Goal: Task Accomplishment & Management: Manage account settings

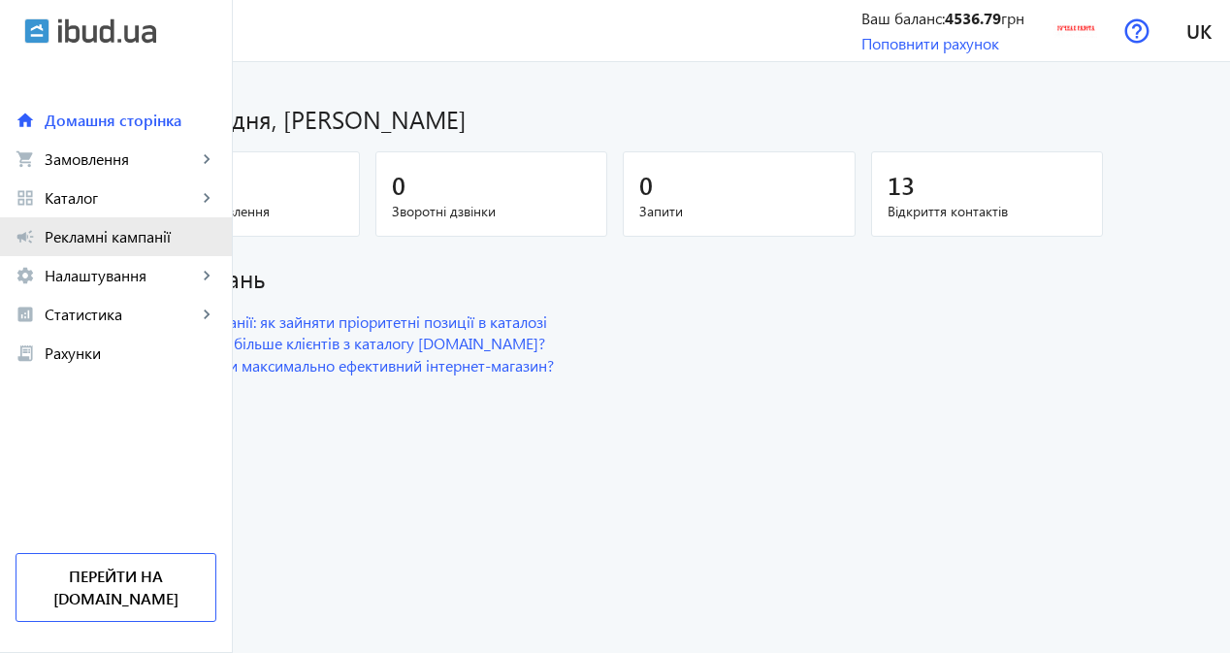
click at [123, 238] on span "Рекламні кампанії" at bounding box center [131, 236] width 172 height 19
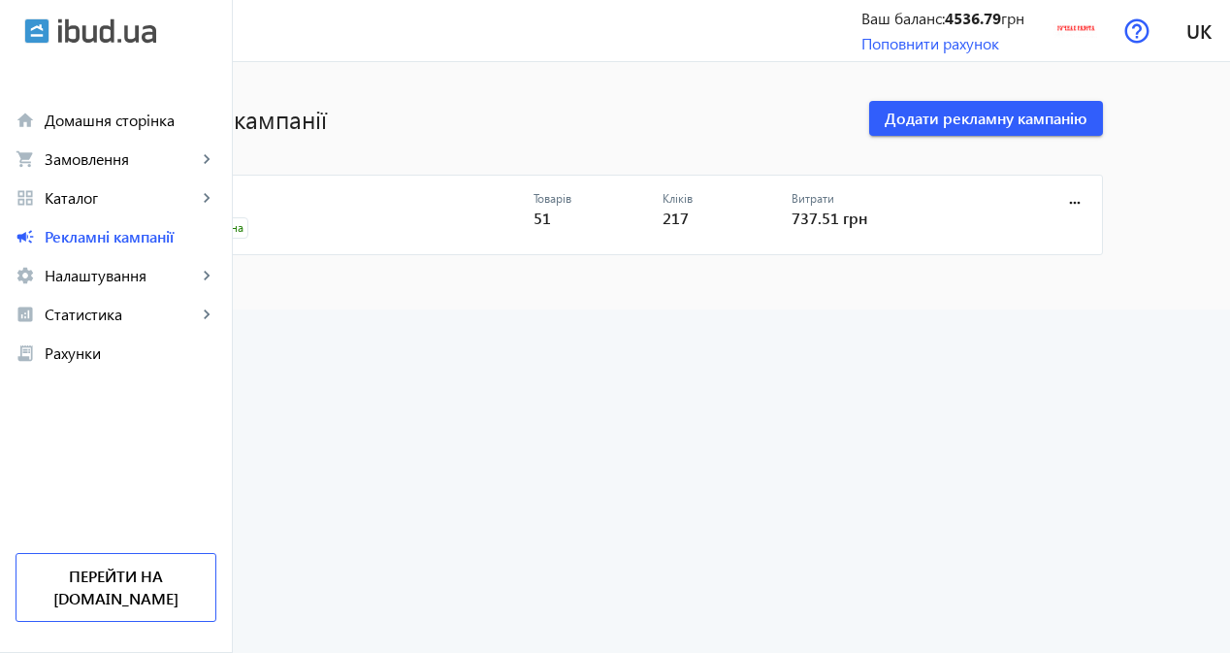
click at [327, 202] on link "РК 2025" at bounding box center [353, 204] width 361 height 27
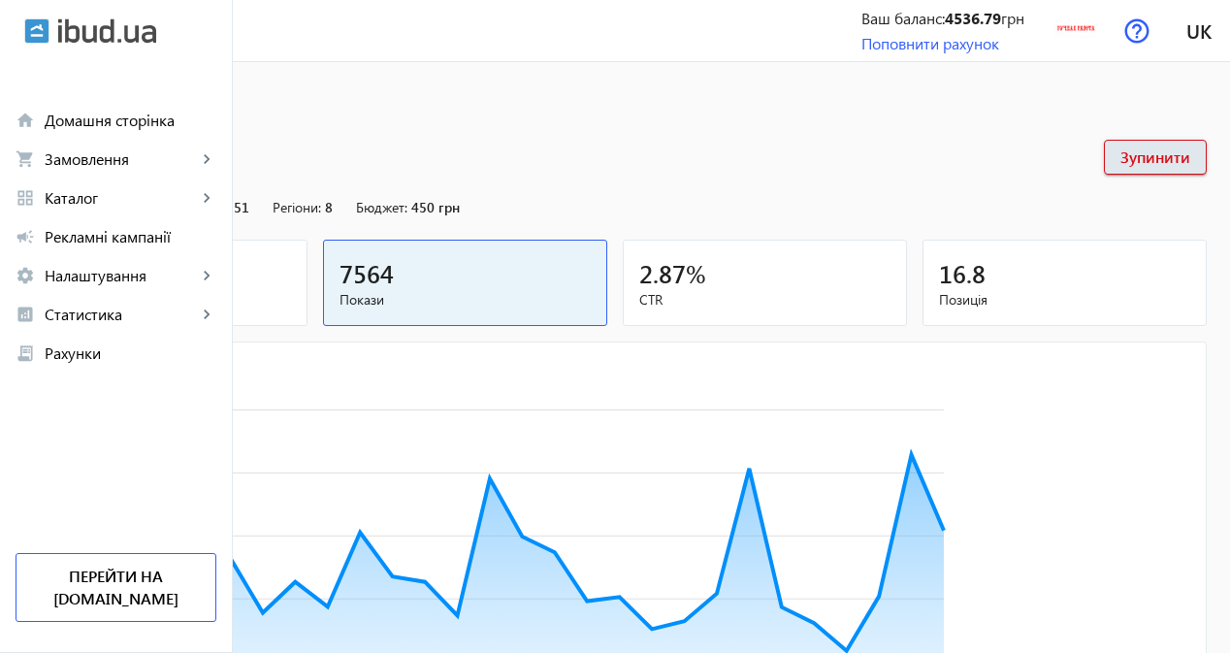
click at [291, 268] on div "217" at bounding box center [165, 273] width 251 height 34
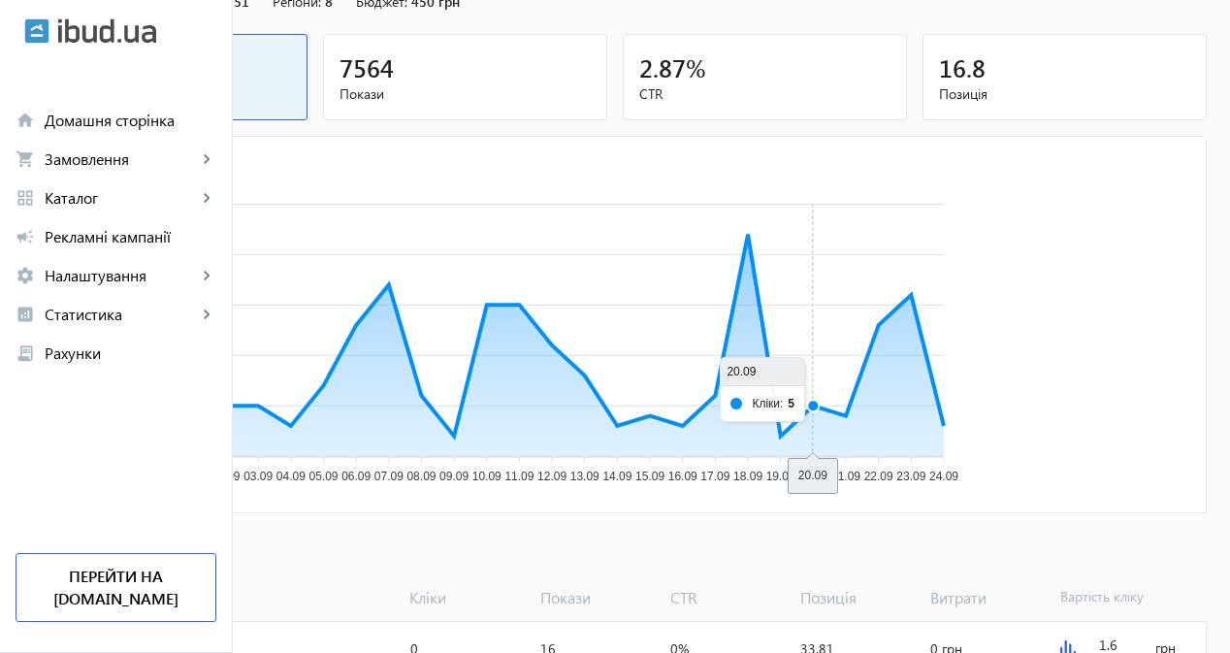
scroll to position [536, 0]
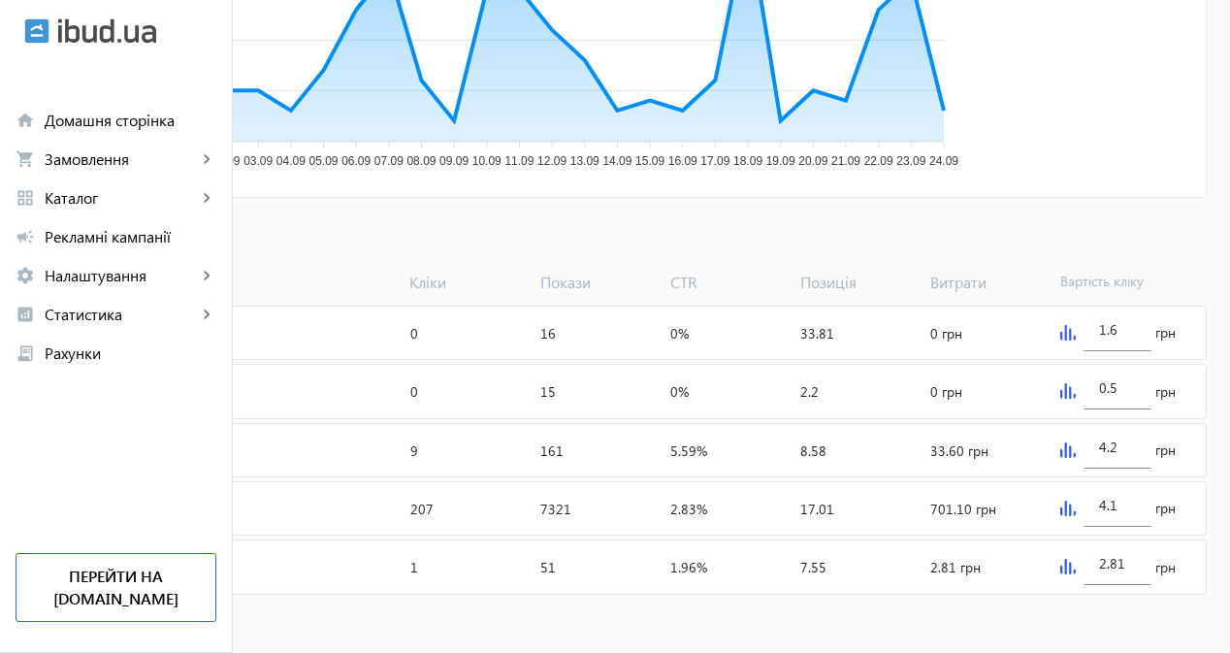
click at [1076, 566] on img at bounding box center [1068, 567] width 16 height 16
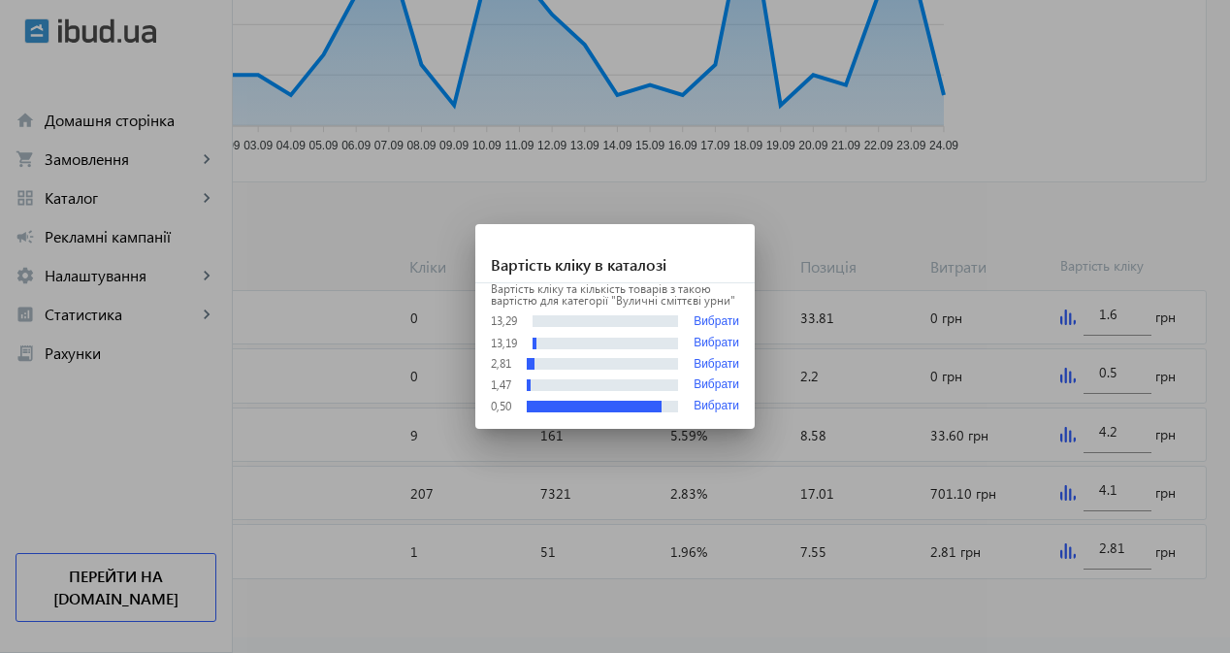
scroll to position [0, 0]
click at [1092, 566] on div at bounding box center [615, 326] width 1230 height 653
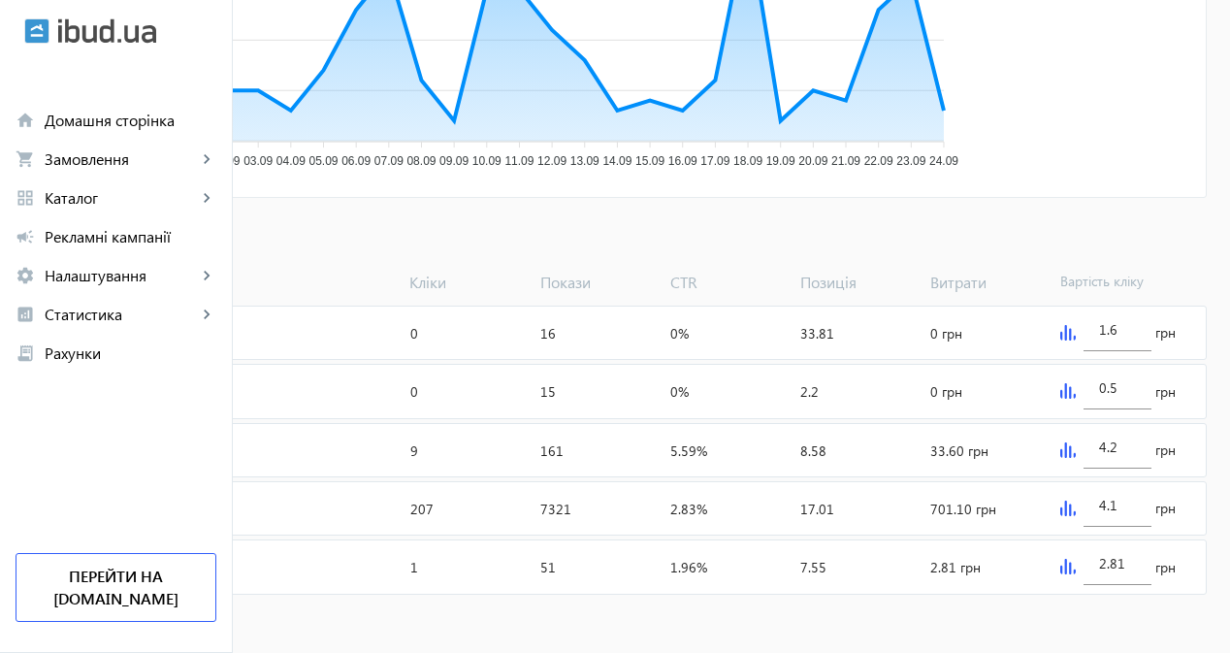
click at [1101, 516] on div "4.1 грн" at bounding box center [1128, 508] width 153 height 52
click at [1076, 510] on img at bounding box center [1068, 508] width 16 height 16
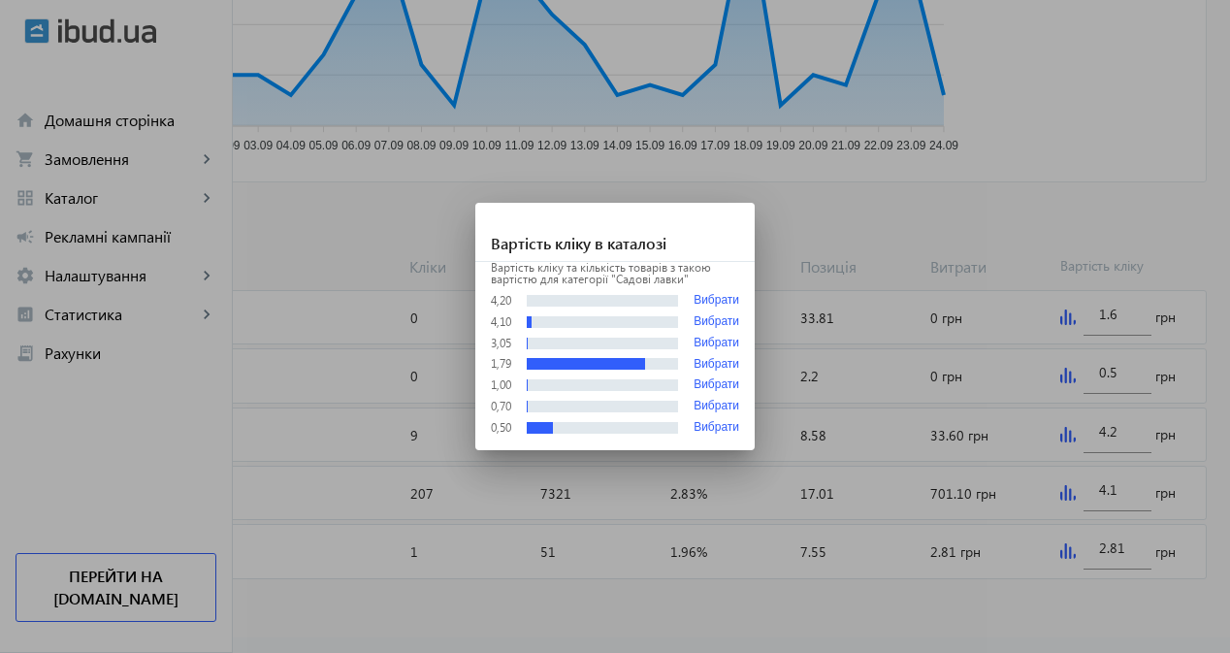
scroll to position [0, 0]
click at [715, 294] on button "Вибрати" at bounding box center [717, 300] width 46 height 15
type input "4.2"
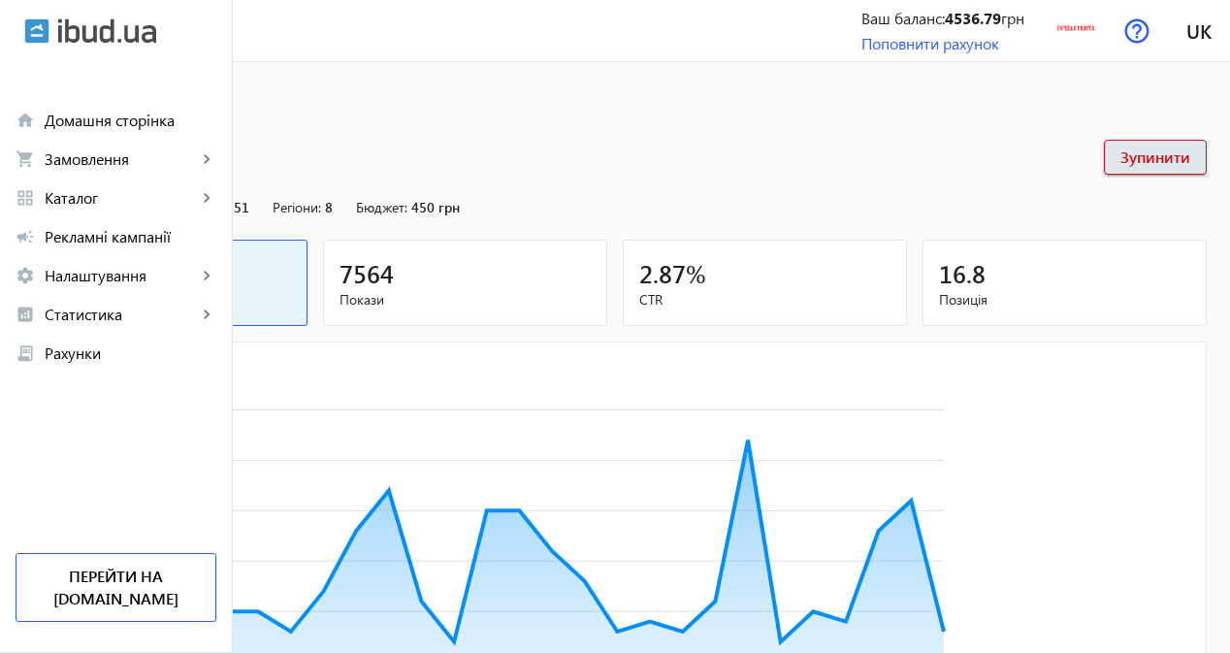
scroll to position [536, 0]
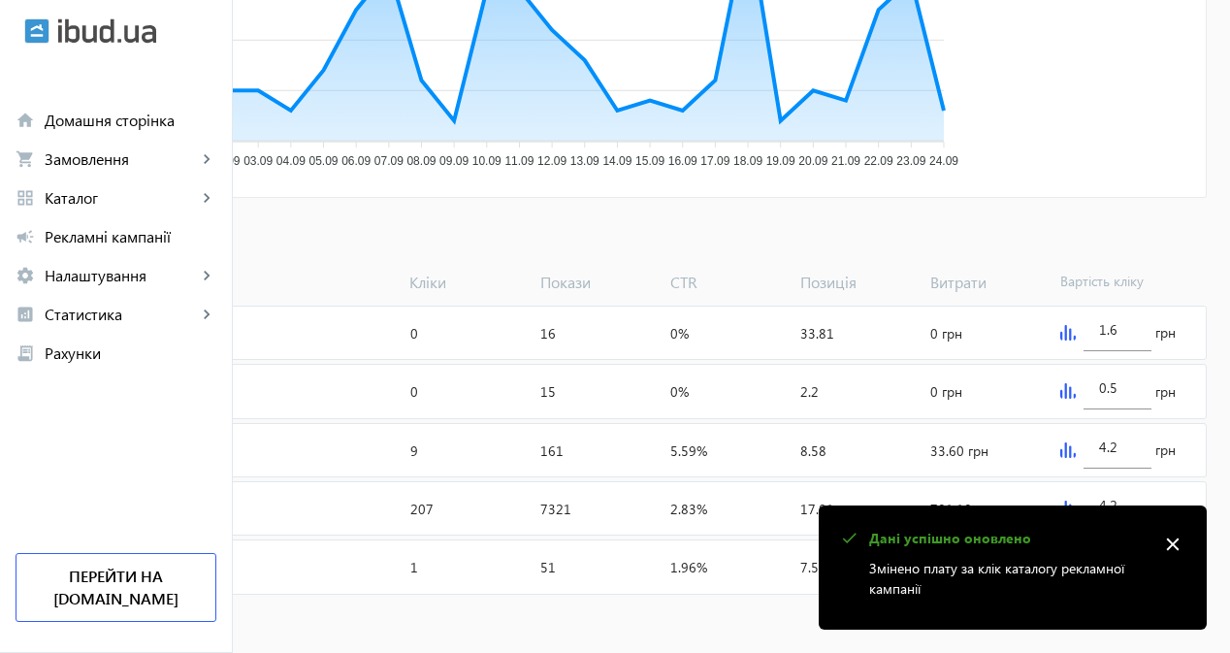
click at [1076, 448] on img at bounding box center [1068, 450] width 16 height 16
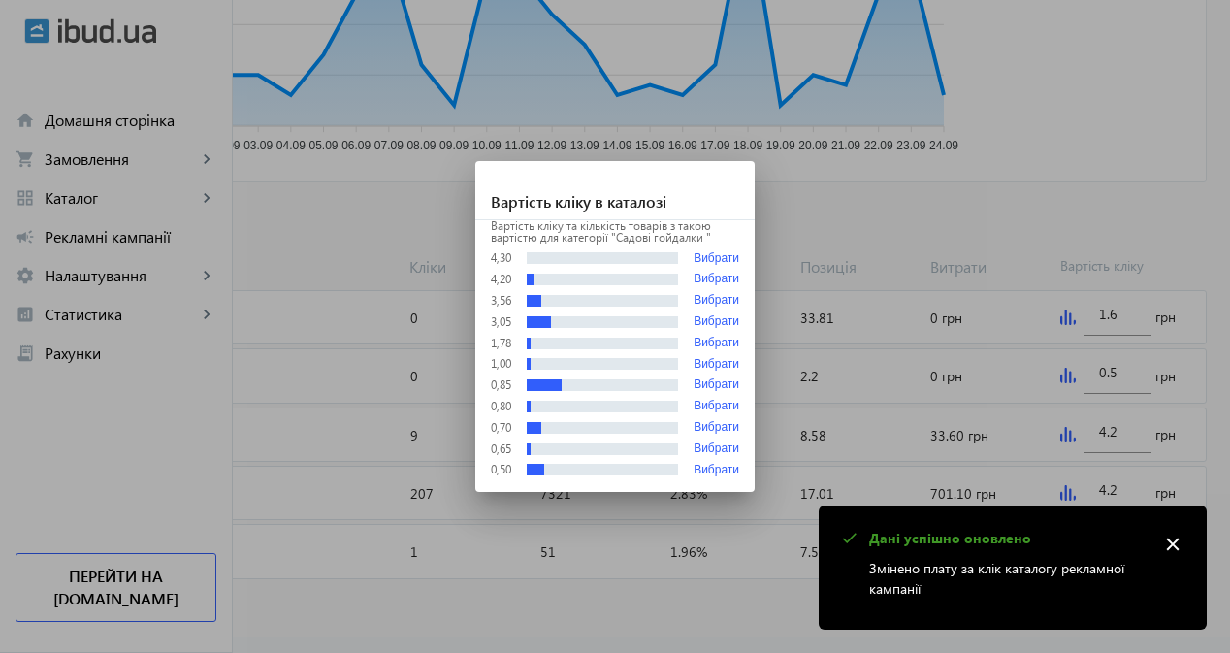
scroll to position [0, 0]
click at [1090, 448] on div at bounding box center [615, 326] width 1230 height 653
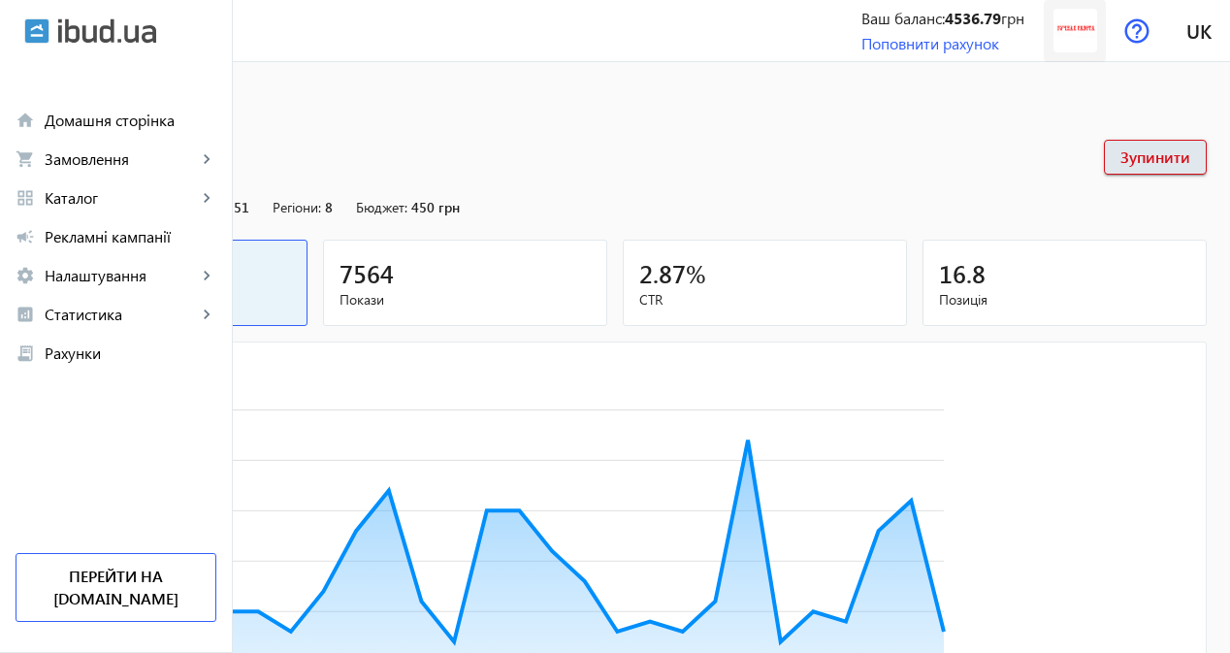
click at [1071, 30] on img at bounding box center [1075, 31] width 44 height 44
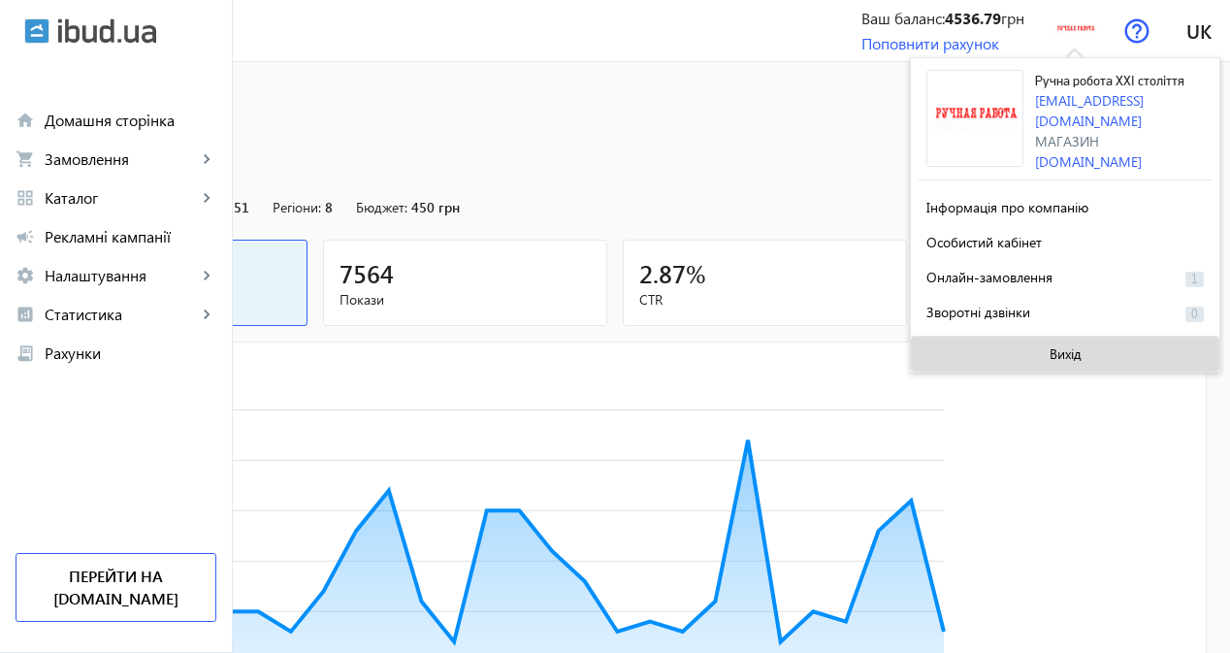
click at [1010, 360] on span at bounding box center [1065, 354] width 308 height 47
